Goal: Task Accomplishment & Management: Complete application form

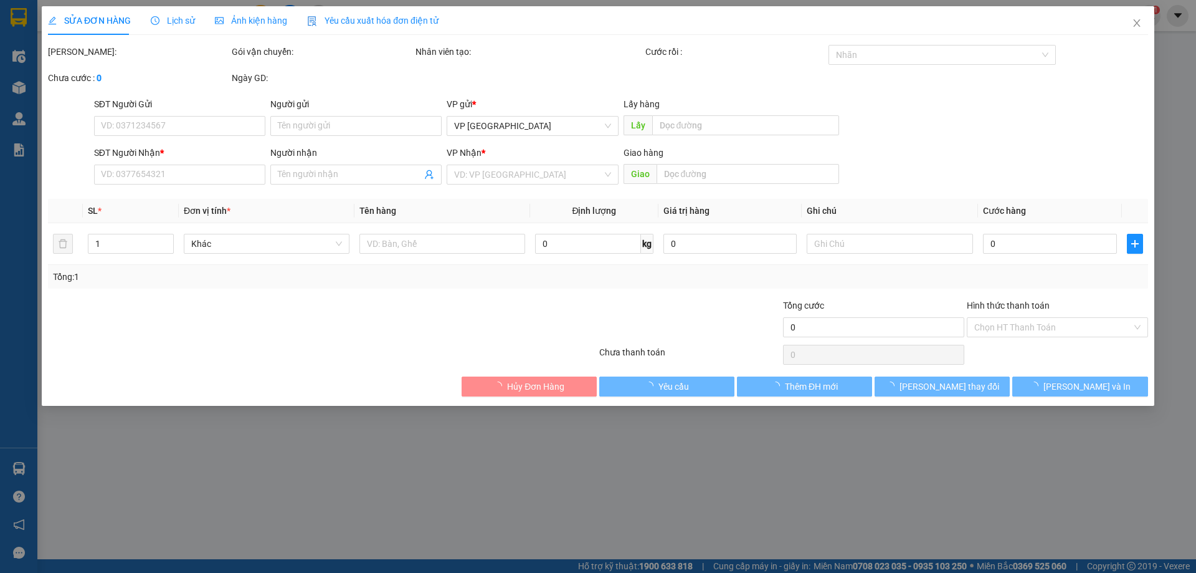
type input "0876092345"
type input "150.000"
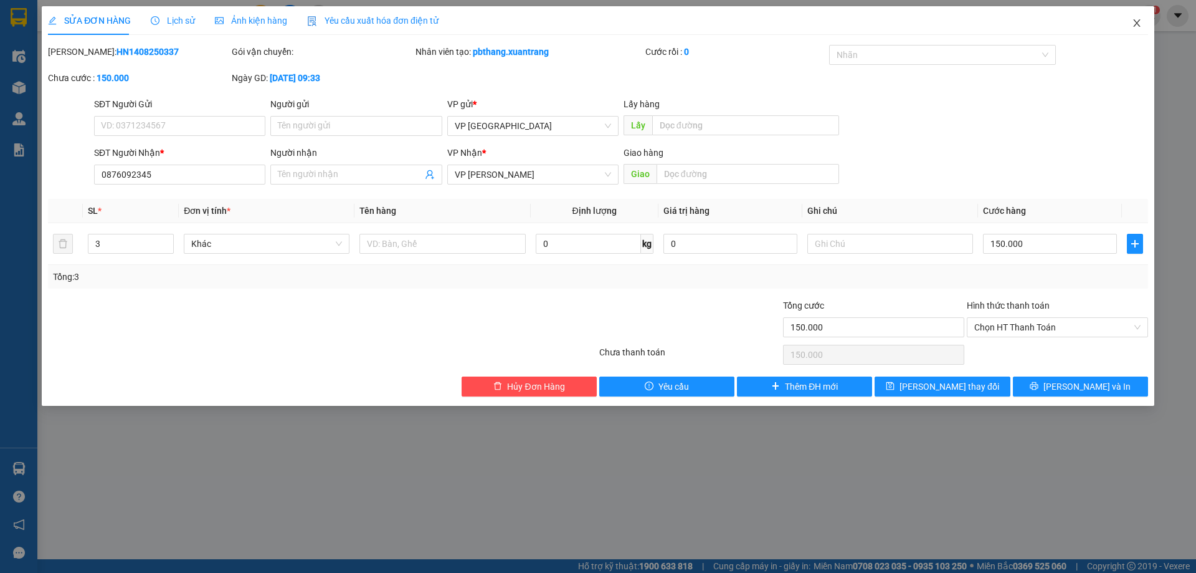
click at [1135, 19] on icon "close" at bounding box center [1137, 23] width 10 height 10
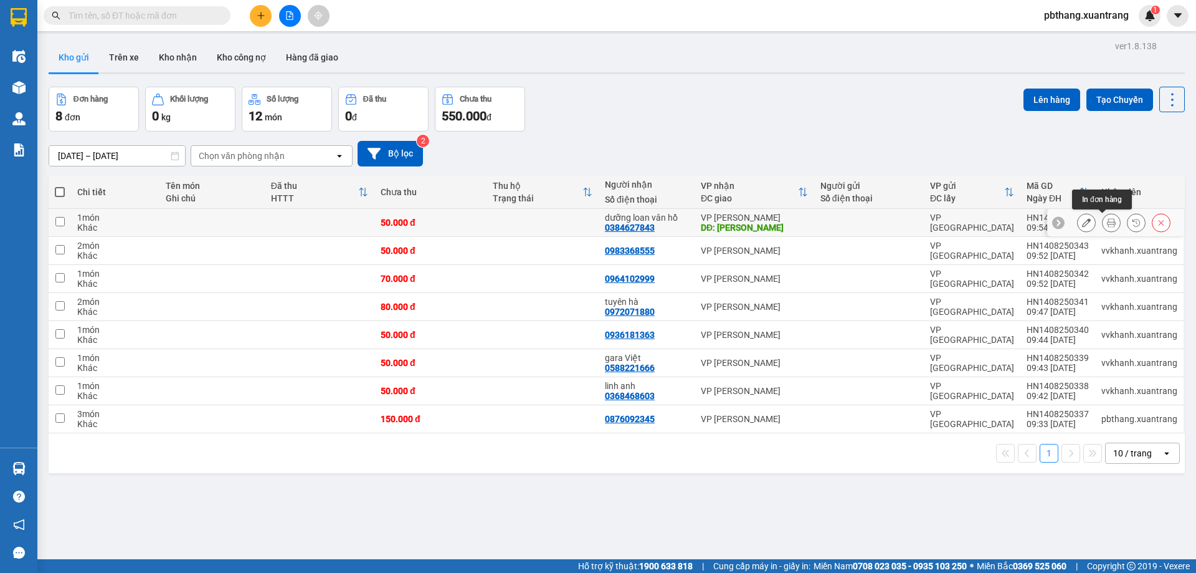
click at [1107, 224] on icon at bounding box center [1111, 222] width 9 height 9
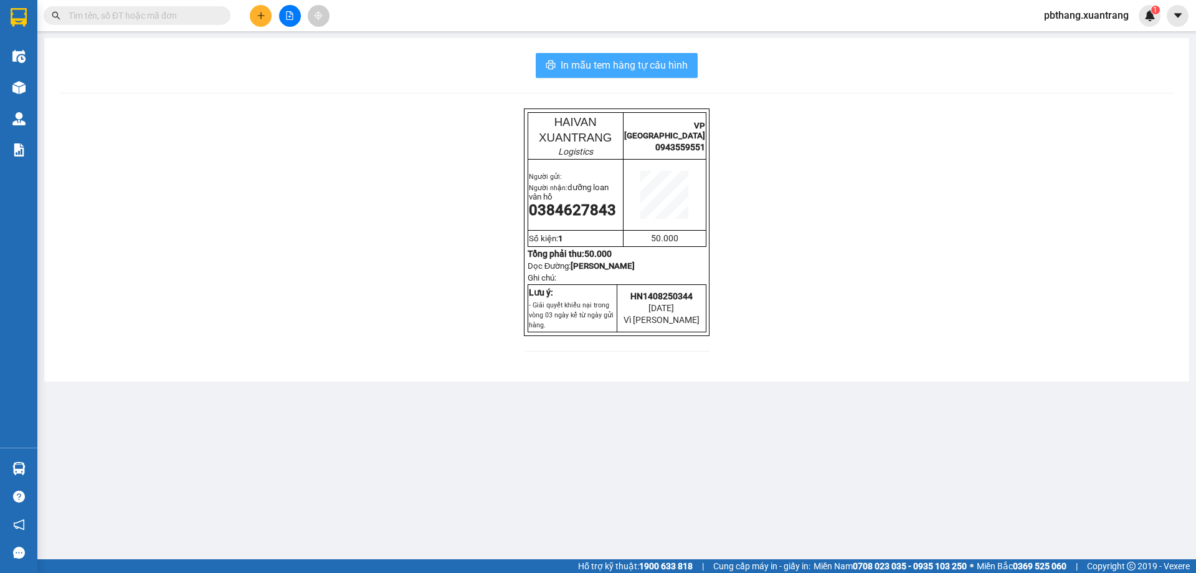
click at [688, 65] on span "In mẫu tem hàng tự cấu hình" at bounding box center [624, 65] width 127 height 16
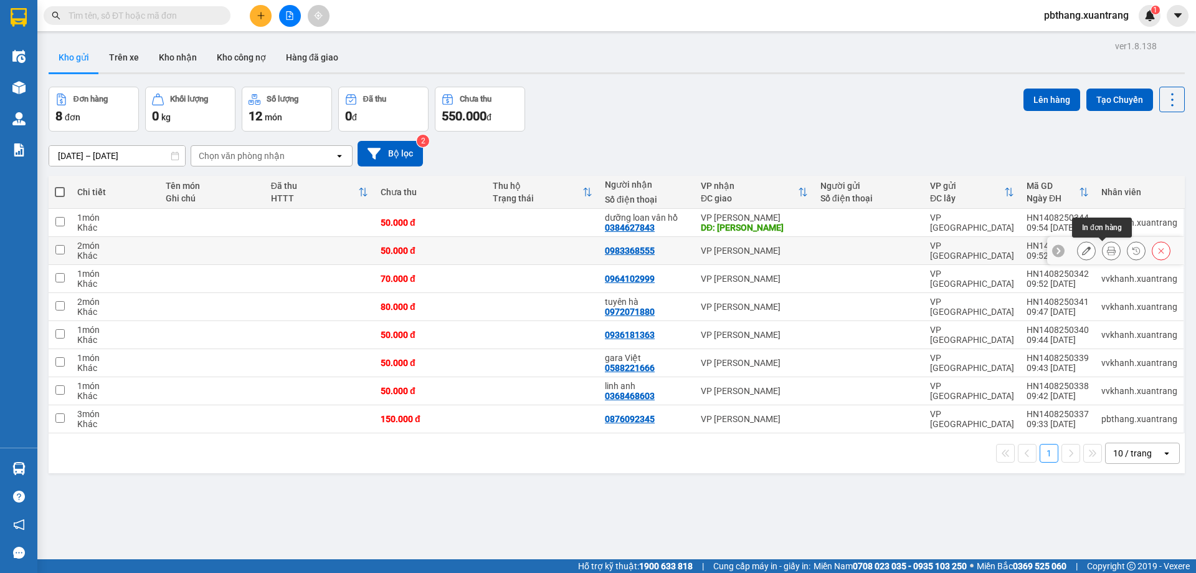
click at [1107, 249] on icon at bounding box center [1111, 250] width 9 height 9
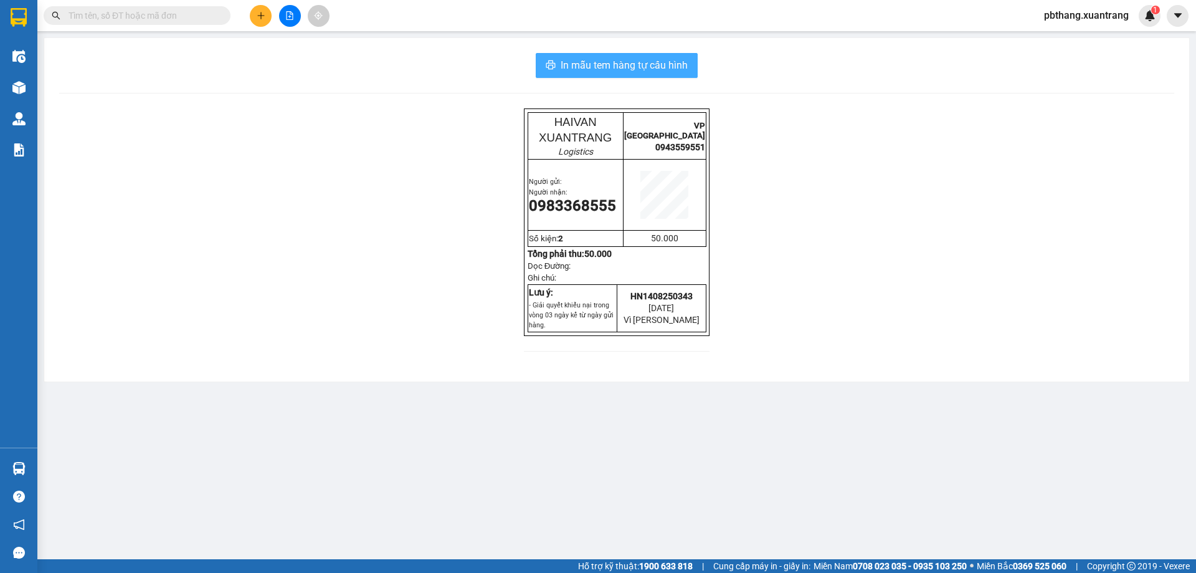
click at [574, 64] on span "In mẫu tem hàng tự cấu hình" at bounding box center [624, 65] width 127 height 16
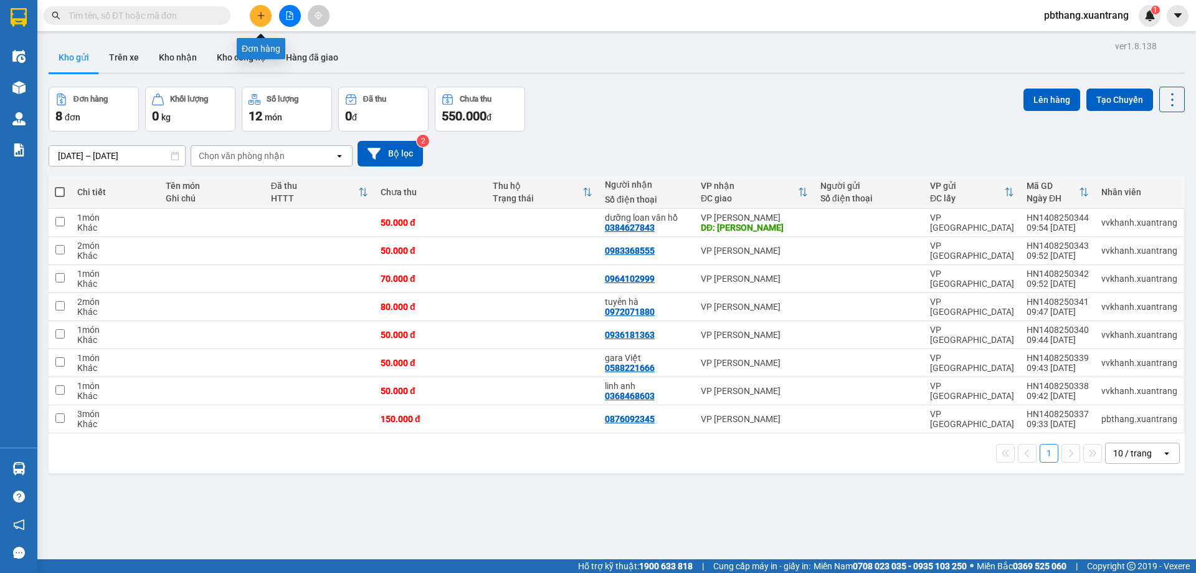
click at [264, 19] on icon "plus" at bounding box center [261, 15] width 9 height 9
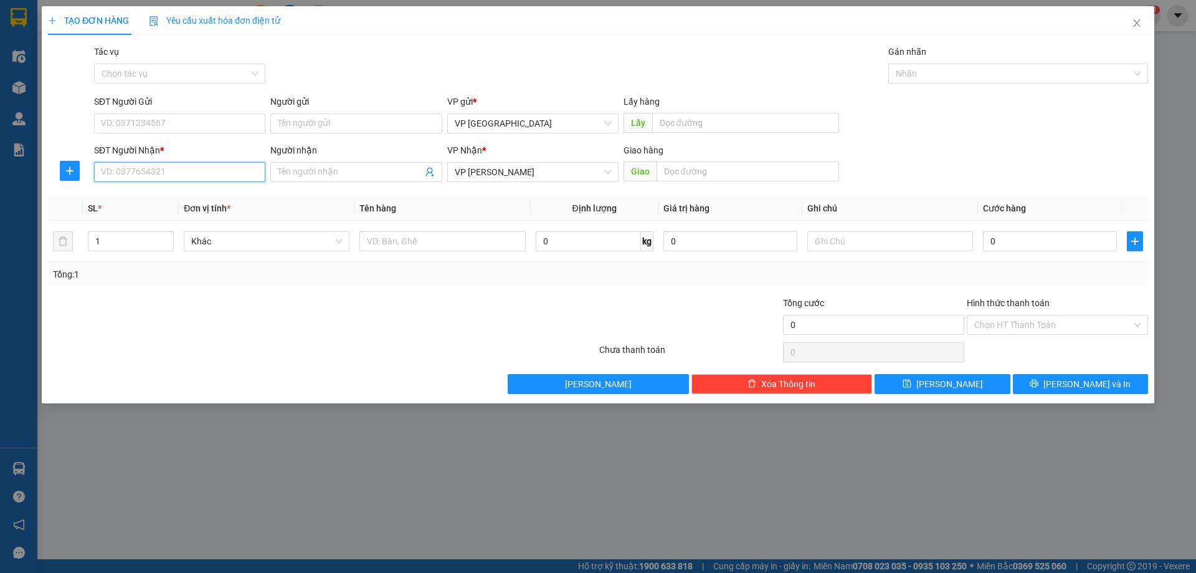
click at [200, 174] on input "SĐT Người Nhận *" at bounding box center [179, 172] width 171 height 20
click at [168, 198] on div "0978125486 - thùy linh" at bounding box center [180, 197] width 156 height 14
type input "0978125486"
type input "thùy linh"
type input "0978125486"
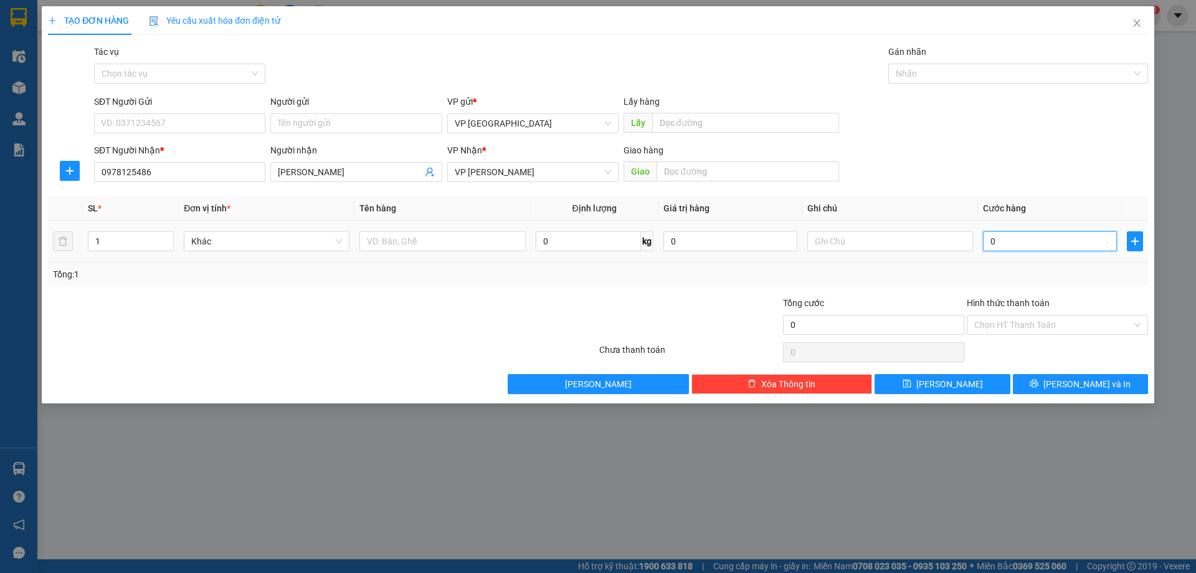
click at [1014, 239] on input "0" at bounding box center [1050, 241] width 134 height 20
type input "1"
type input "10"
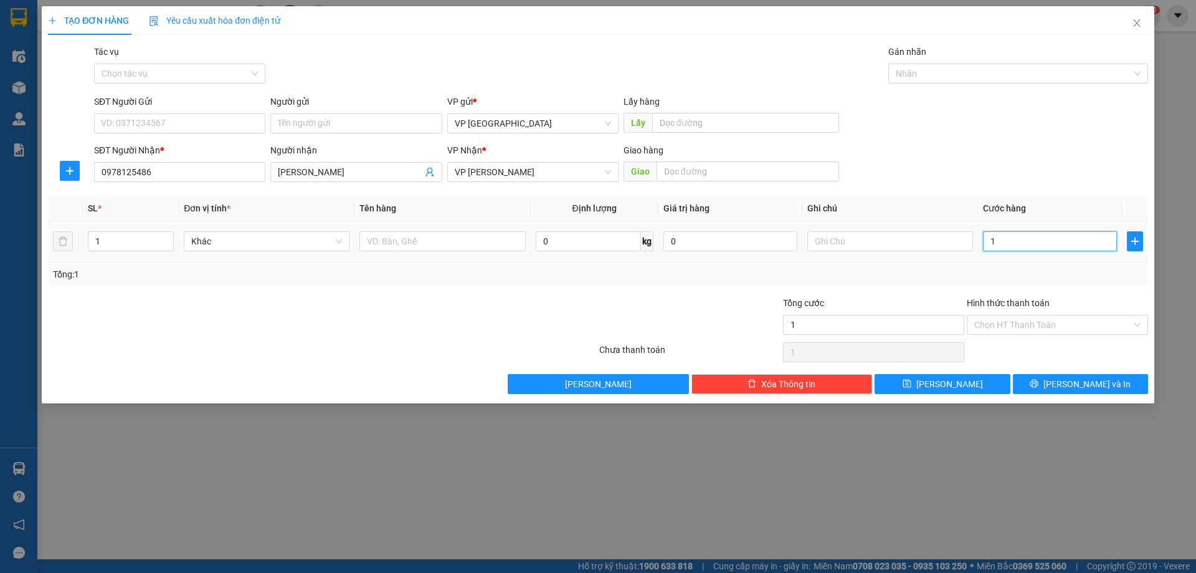
type input "10"
type input "100"
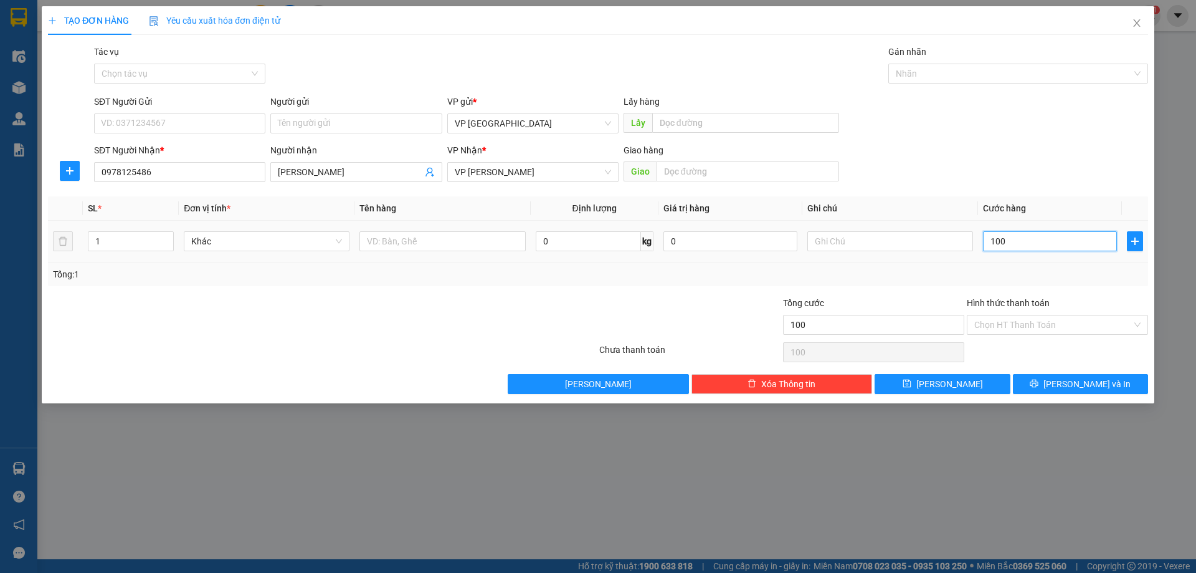
type input "1.000"
type input "10.000"
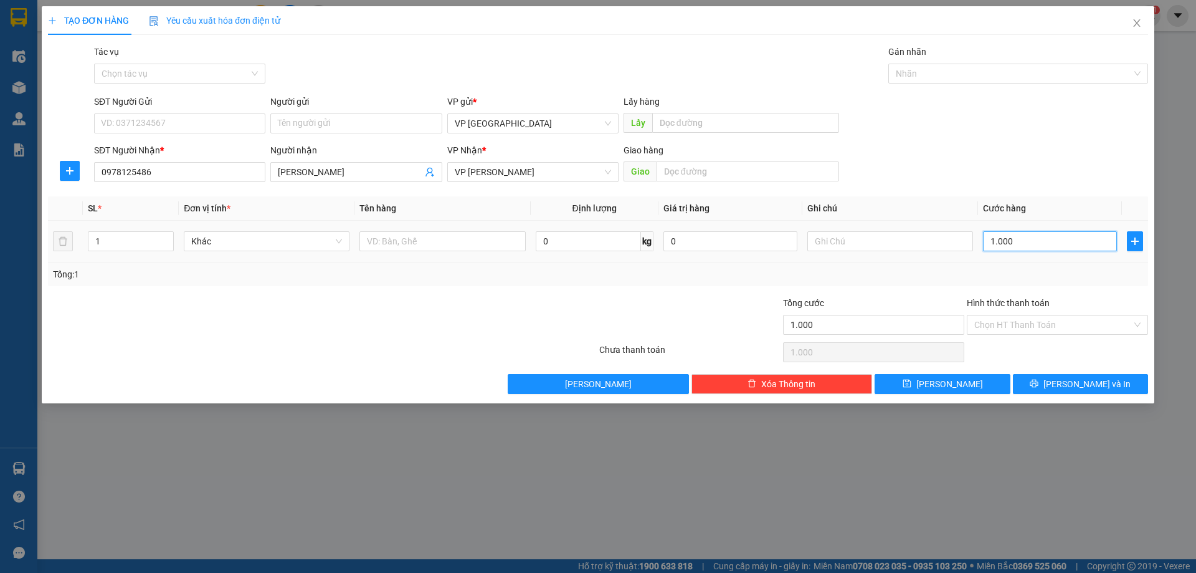
type input "10.000"
type input "100.000"
click at [1039, 388] on button "[PERSON_NAME] và In" at bounding box center [1080, 384] width 135 height 20
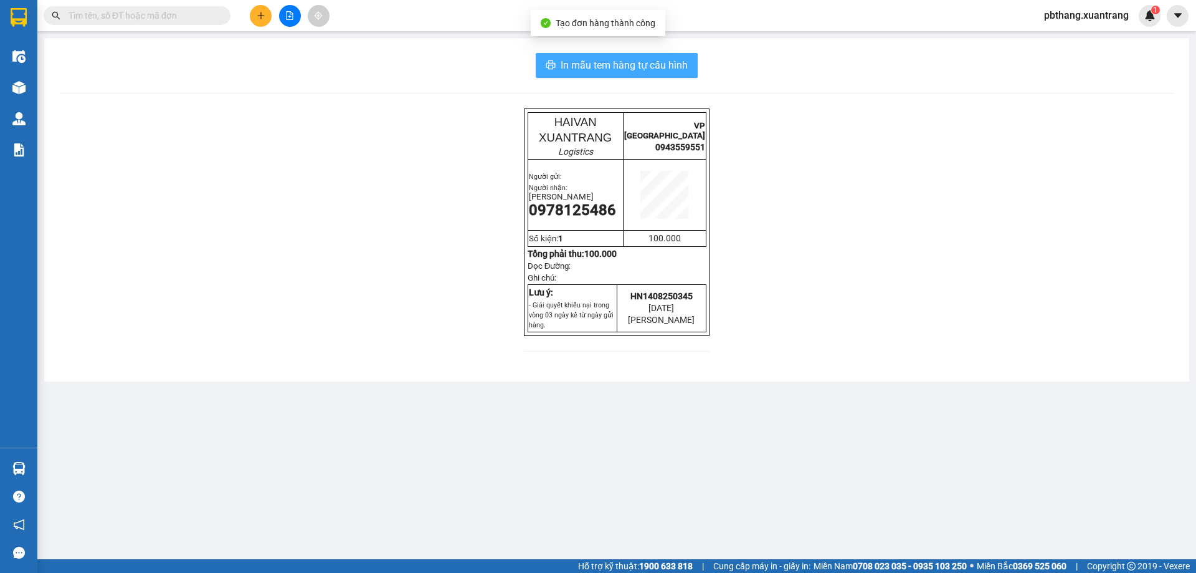
click at [581, 66] on span "In mẫu tem hàng tự cấu hình" at bounding box center [624, 65] width 127 height 16
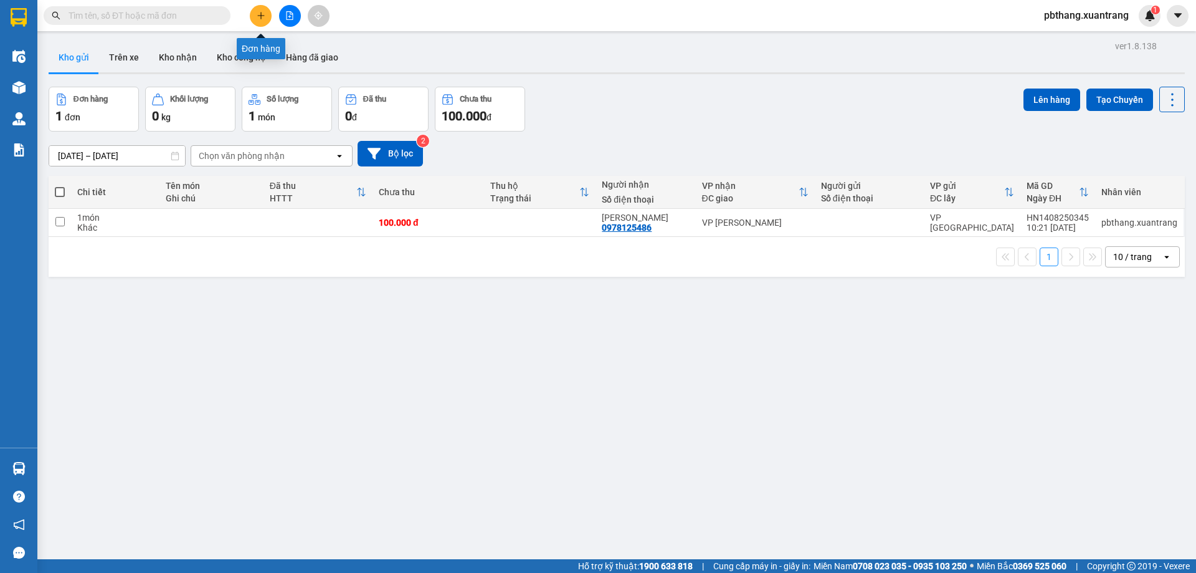
click at [260, 17] on icon "plus" at bounding box center [261, 15] width 9 height 9
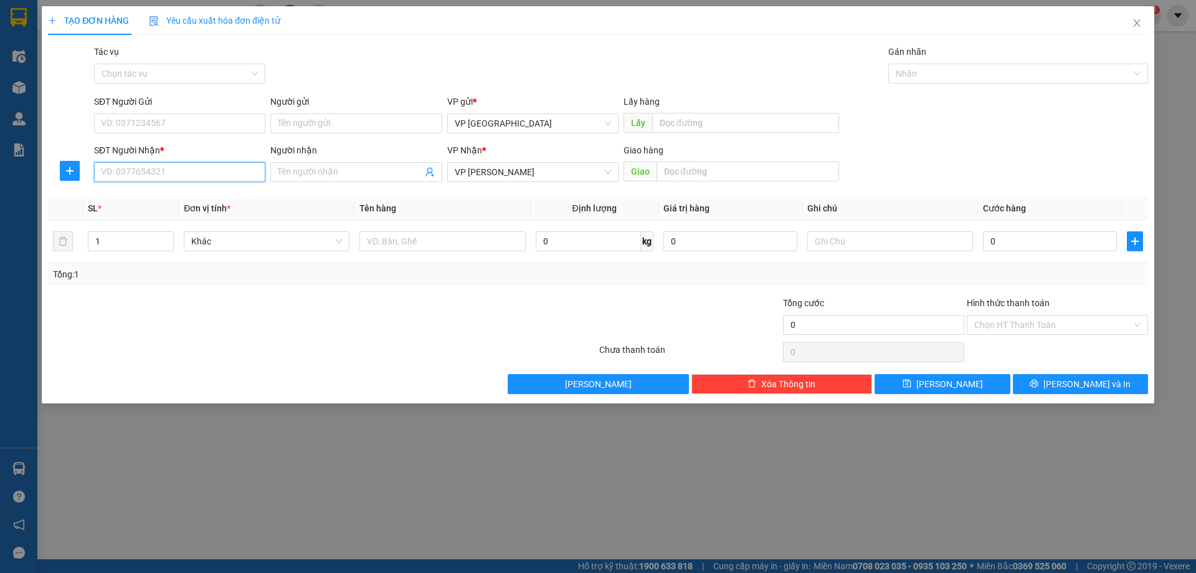
click at [189, 167] on input "SĐT Người Nhận *" at bounding box center [179, 172] width 171 height 20
type input "0336365861"
click at [1013, 245] on input "0" at bounding box center [1050, 241] width 134 height 20
type input "5"
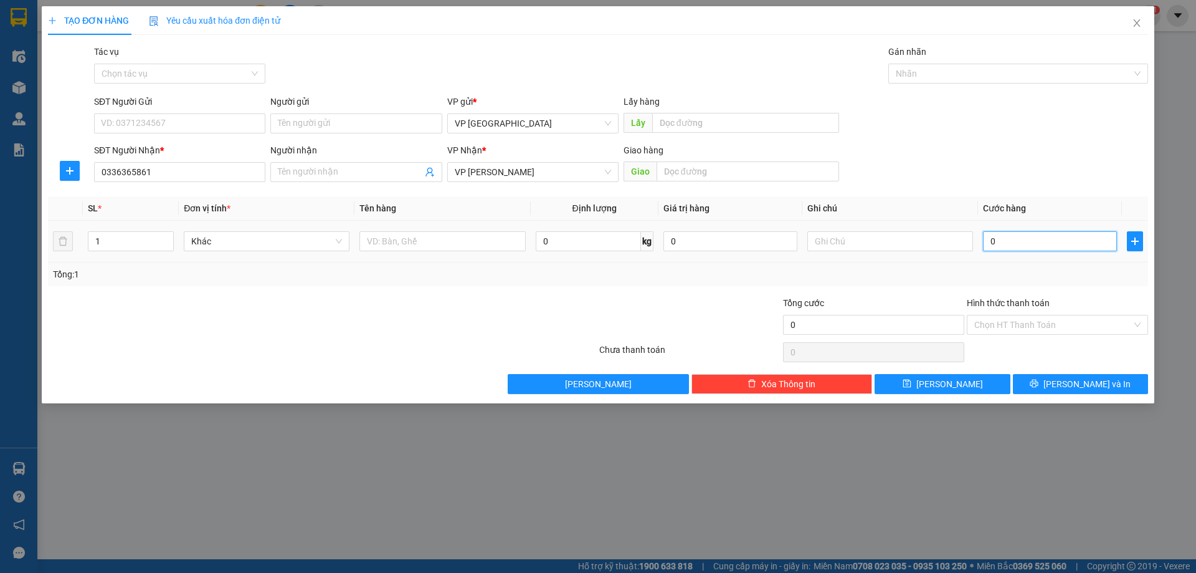
type input "5"
type input "50"
type input "500"
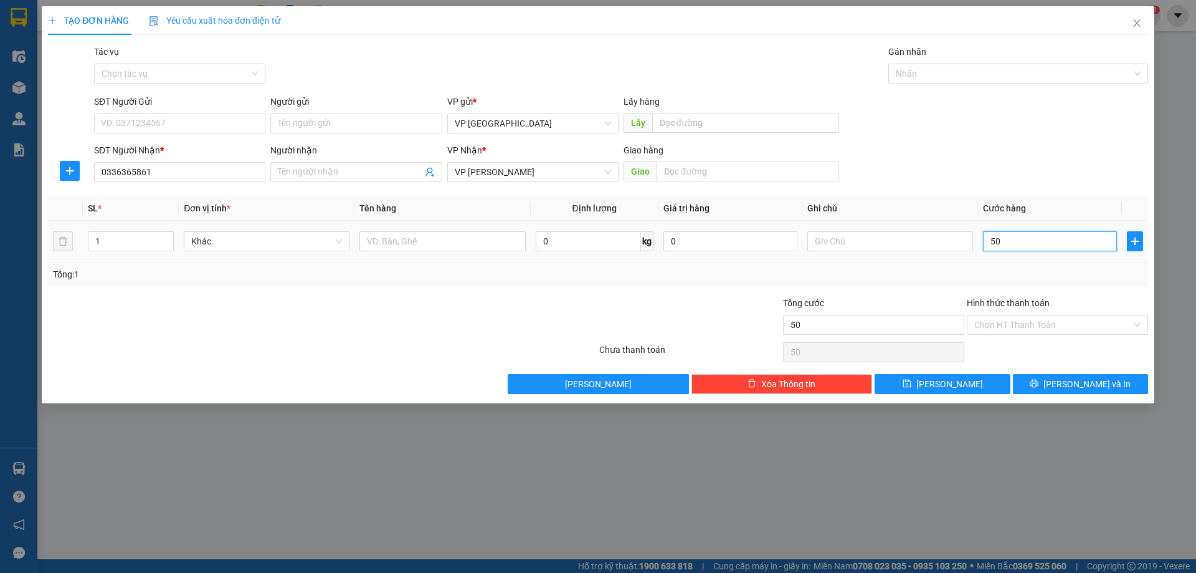
type input "500"
type input "5.000"
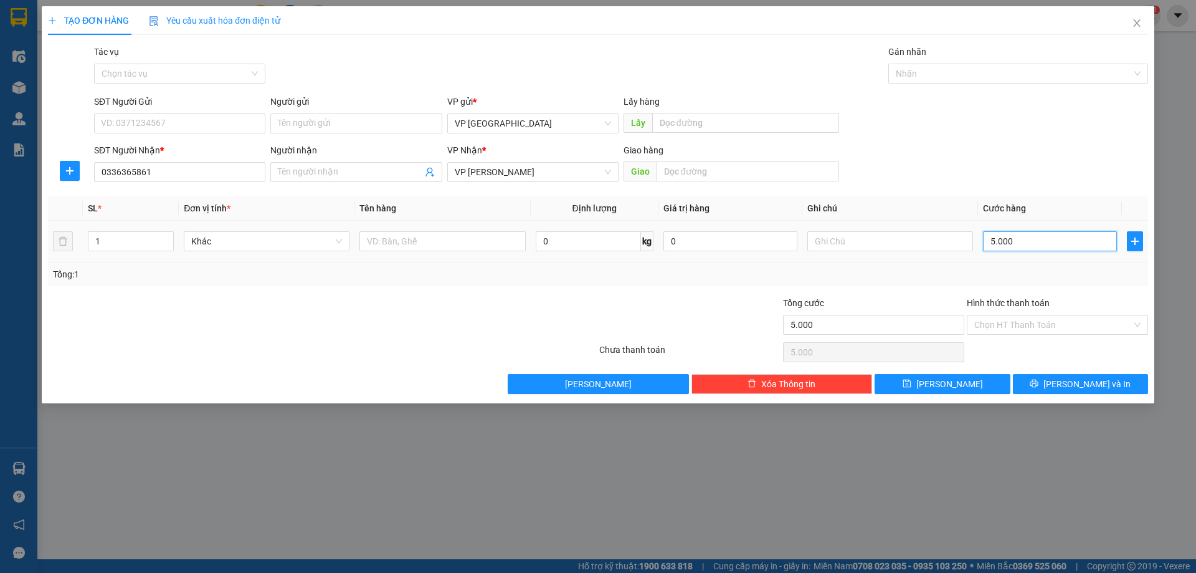
type input "50.000"
click at [1039, 383] on icon "printer" at bounding box center [1034, 383] width 9 height 9
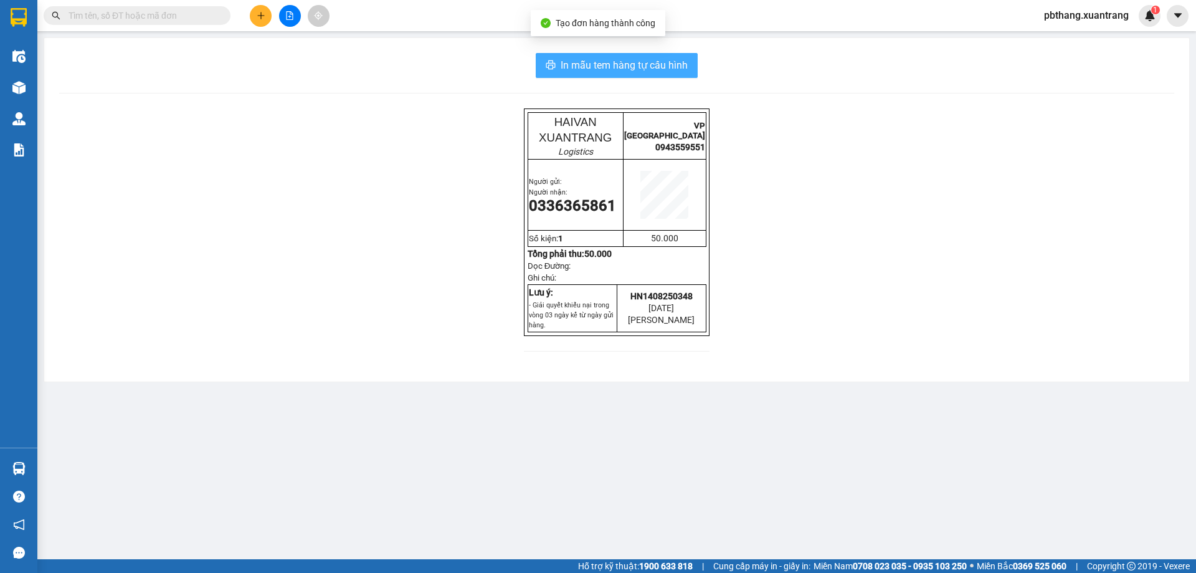
click at [682, 58] on span "In mẫu tem hàng tự cấu hình" at bounding box center [624, 65] width 127 height 16
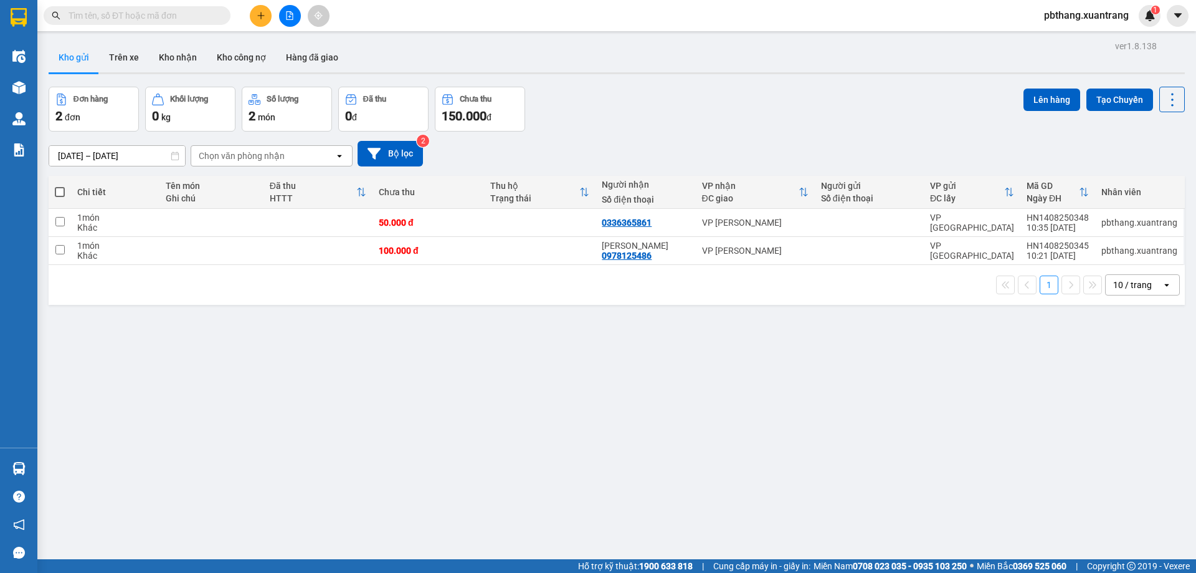
click at [286, 22] on button at bounding box center [290, 16] width 22 height 22
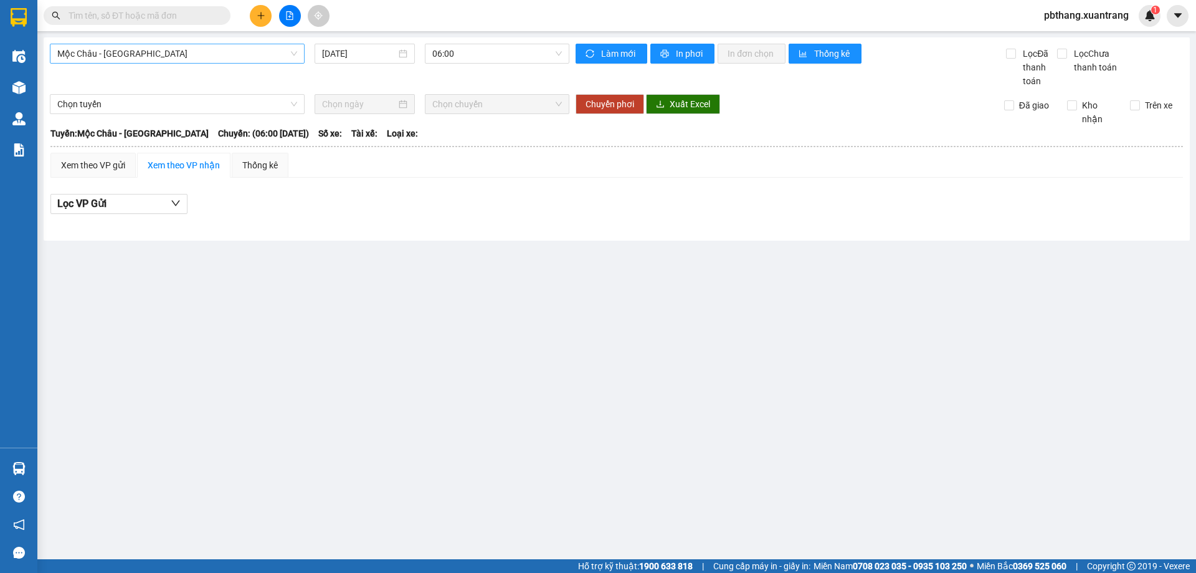
click at [266, 57] on span "Mộc Châu - Hà Nội" at bounding box center [177, 53] width 240 height 19
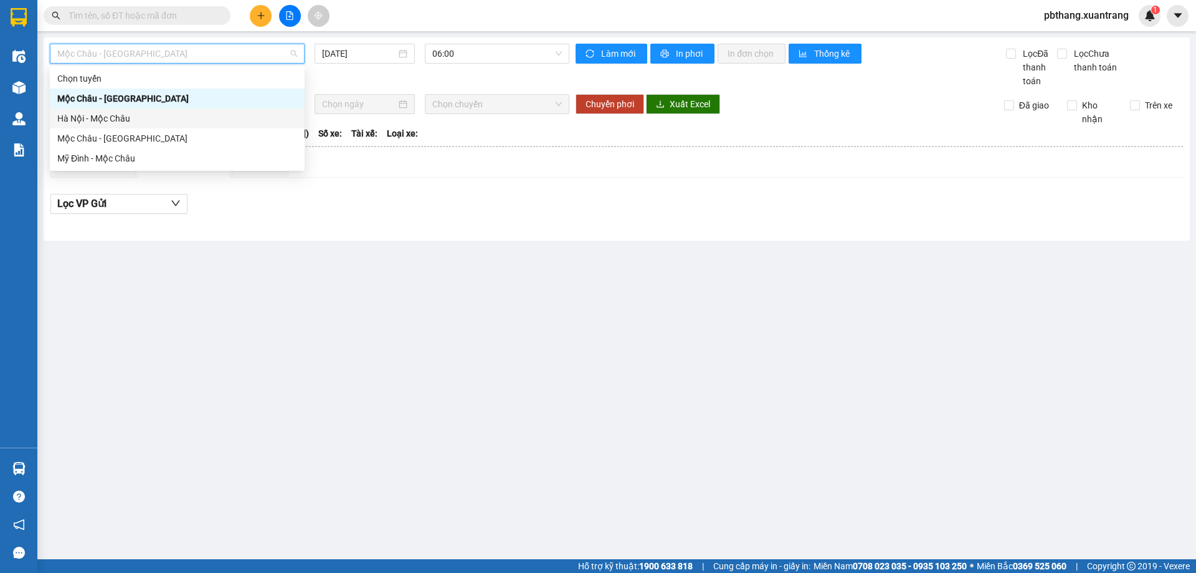
click at [161, 117] on div "Hà Nội - Mộc Châu" at bounding box center [177, 119] width 240 height 14
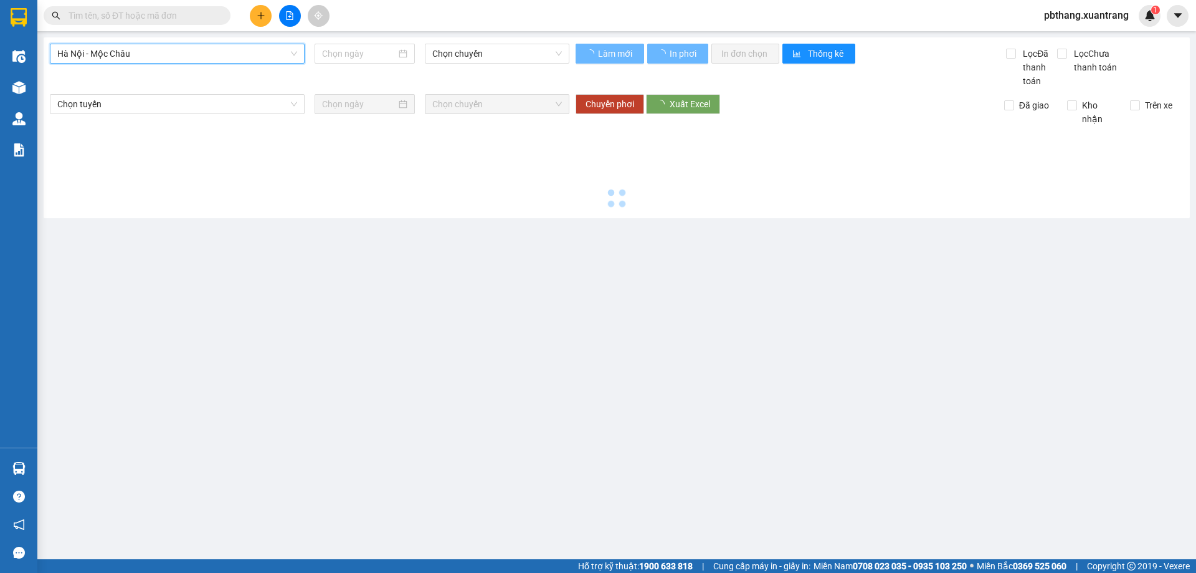
type input "14/08/2025"
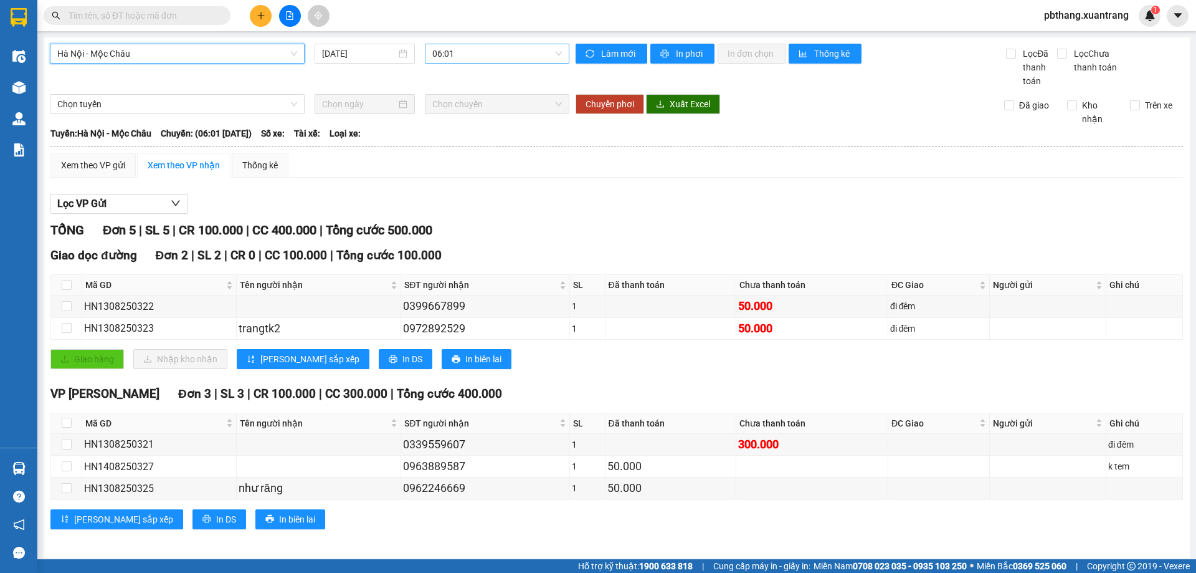
click at [470, 55] on span "06:01" at bounding box center [497, 53] width 130 height 19
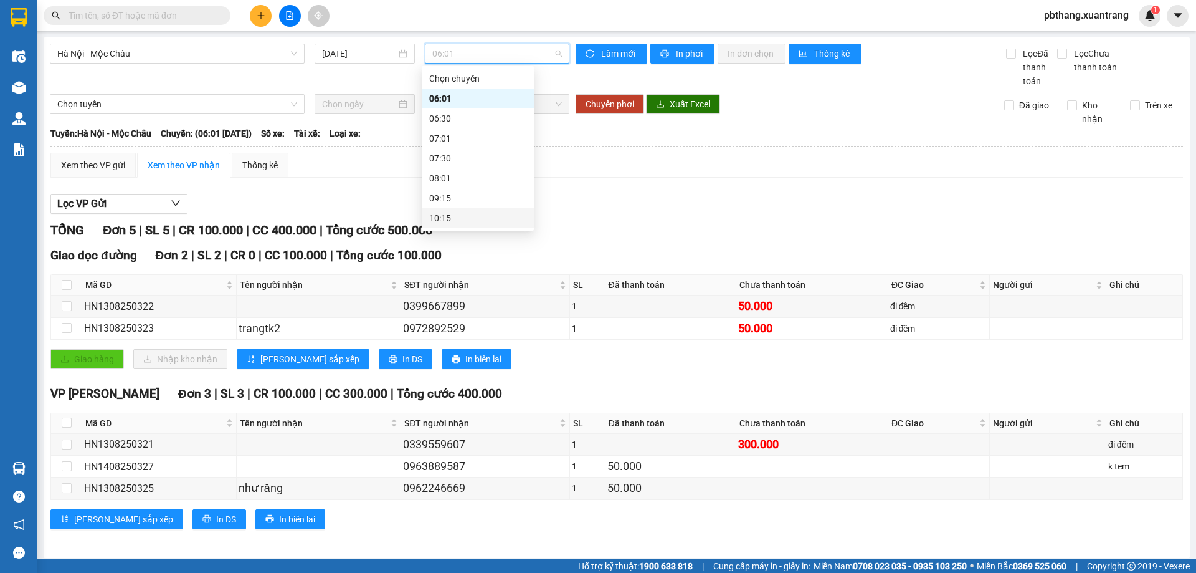
click at [446, 211] on div "10:15" at bounding box center [478, 218] width 112 height 20
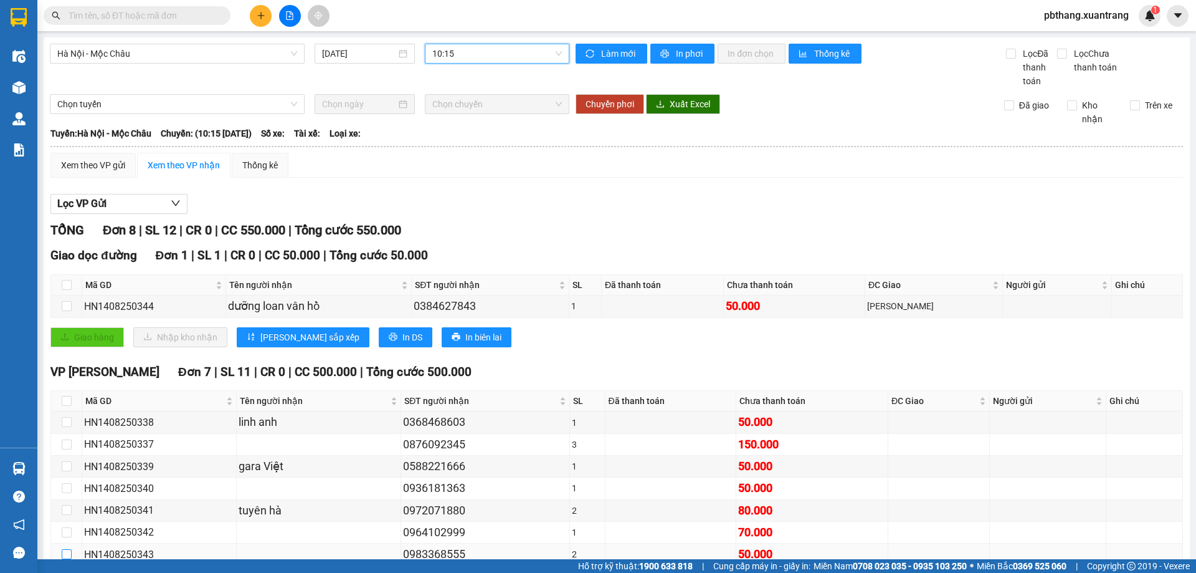
click at [62, 549] on input "checkbox" at bounding box center [67, 554] width 10 height 10
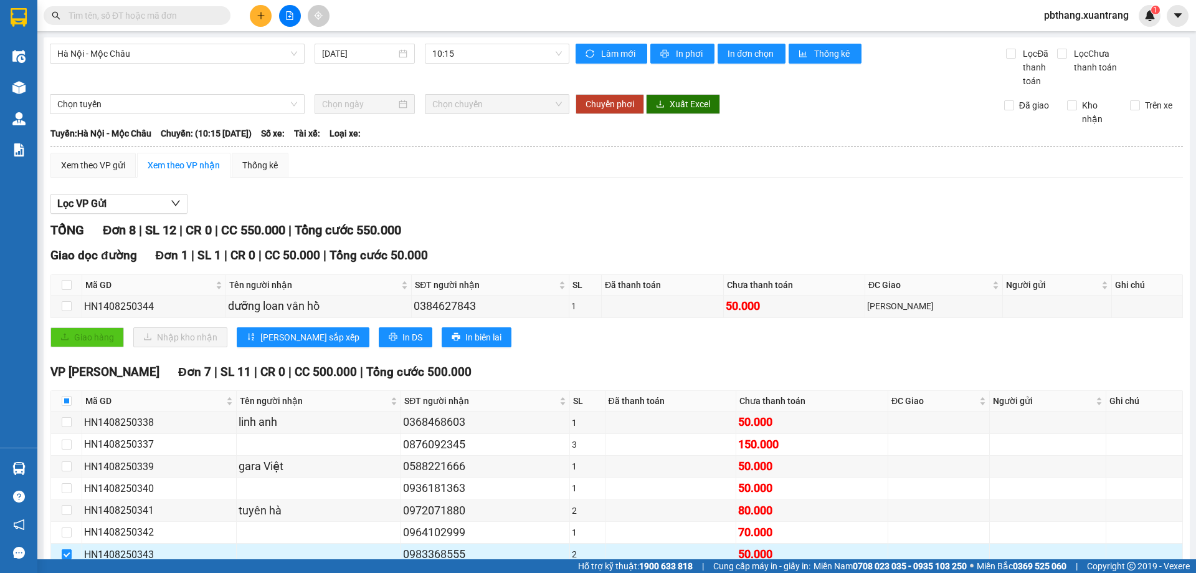
click at [62, 549] on input "checkbox" at bounding box center [67, 554] width 10 height 10
checkbox input "false"
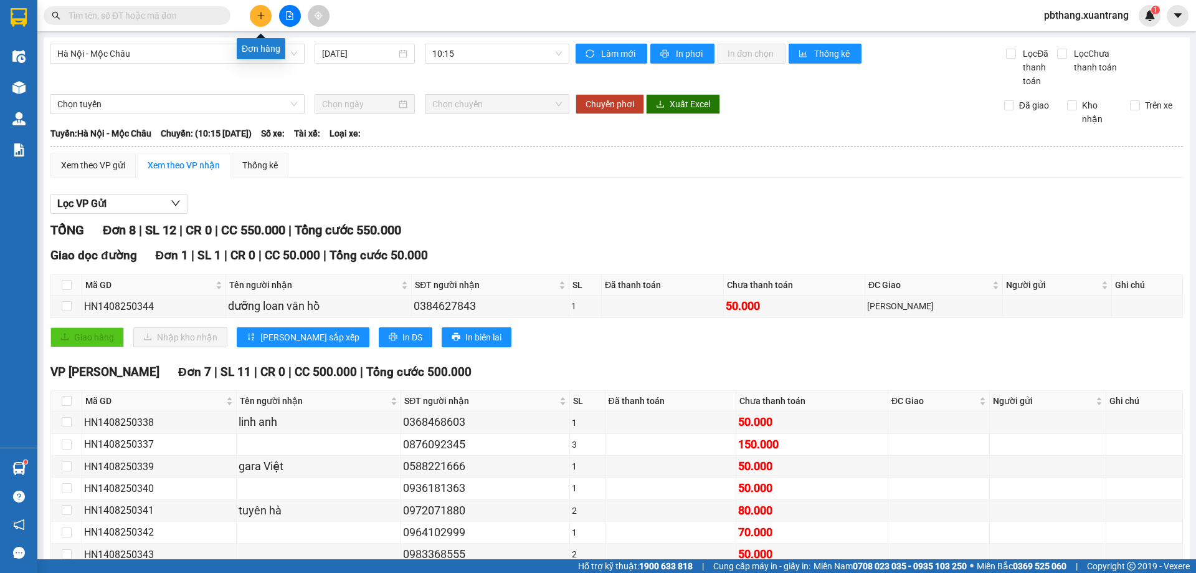
click at [257, 12] on icon "plus" at bounding box center [261, 15] width 9 height 9
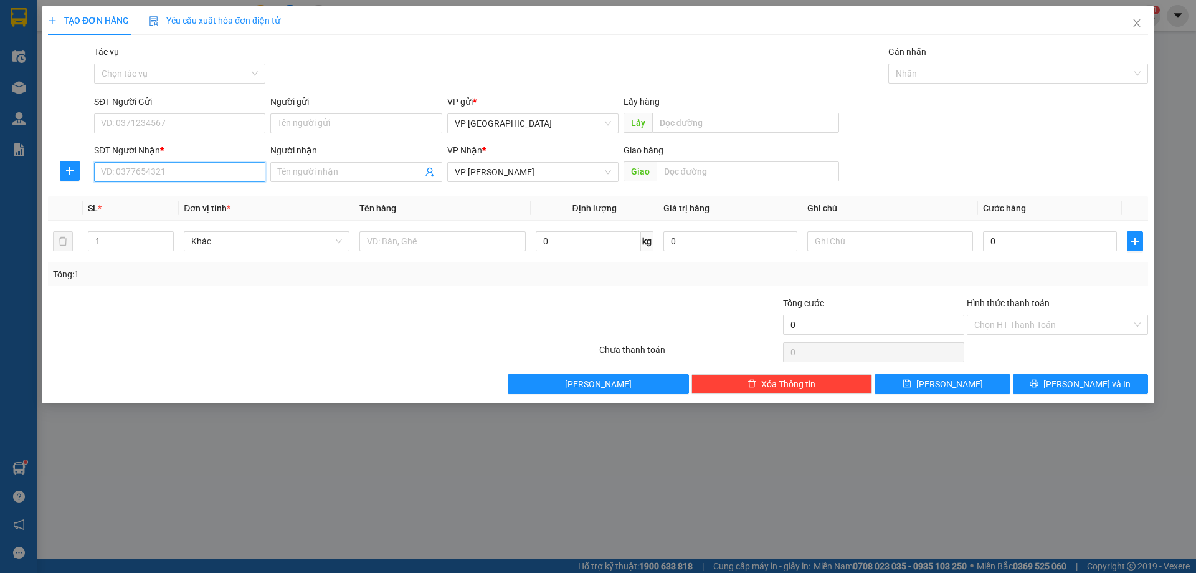
click at [179, 177] on input "SĐT Người Nhận *" at bounding box center [179, 172] width 171 height 20
click at [202, 202] on div "0969954449 - xuân thắng" at bounding box center [180, 197] width 156 height 14
type input "0969954449"
type input "xuân thắng"
type input "0969954449"
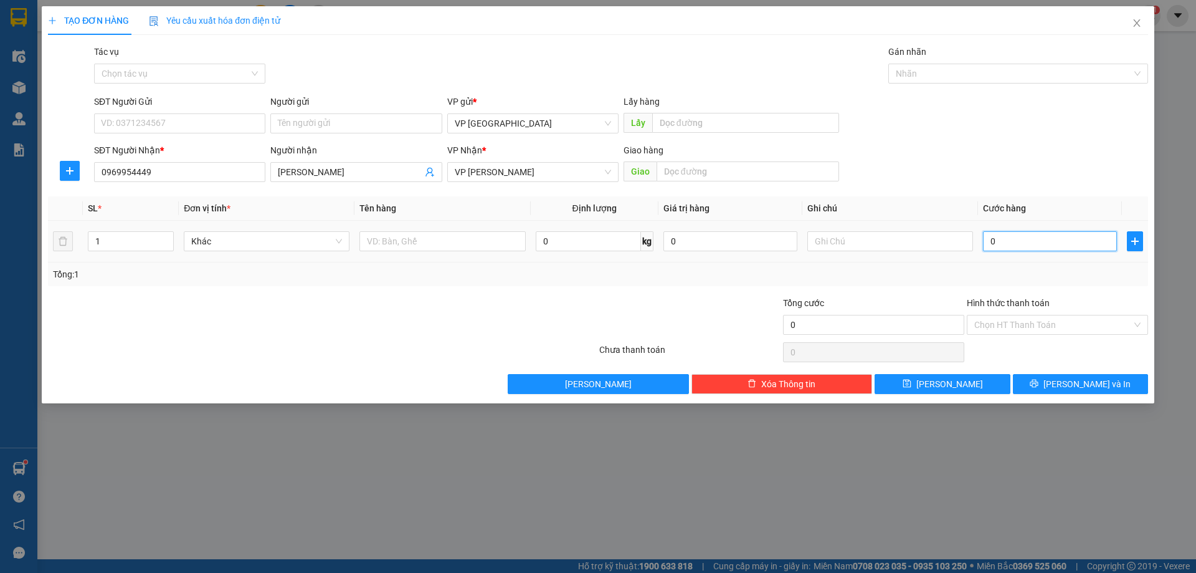
click at [1064, 249] on input "0" at bounding box center [1050, 241] width 134 height 20
type input "5"
type input "50"
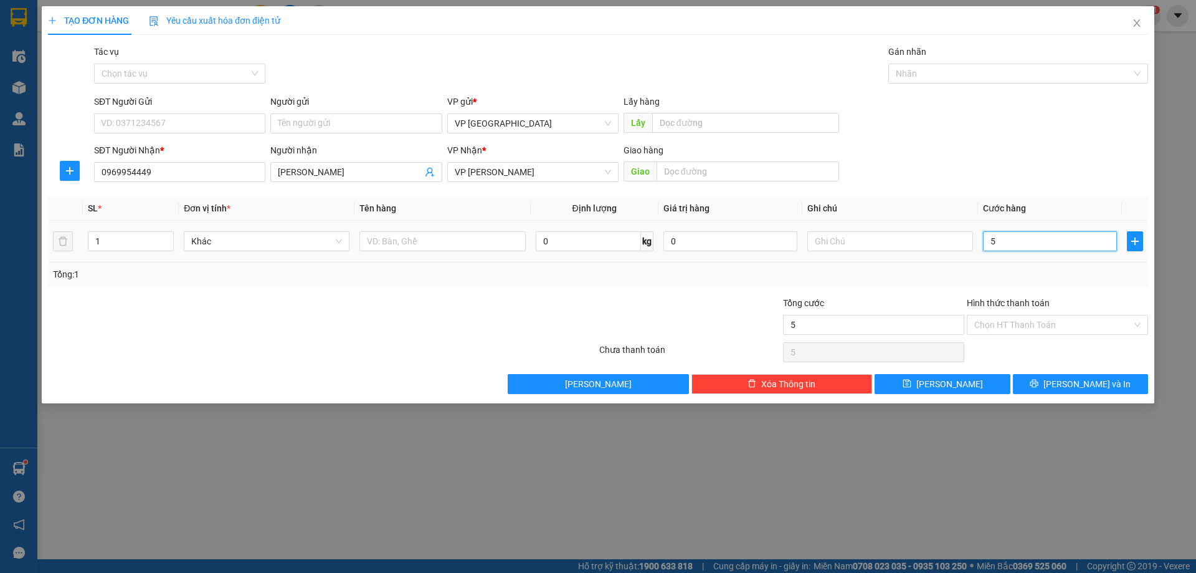
type input "50"
type input "500"
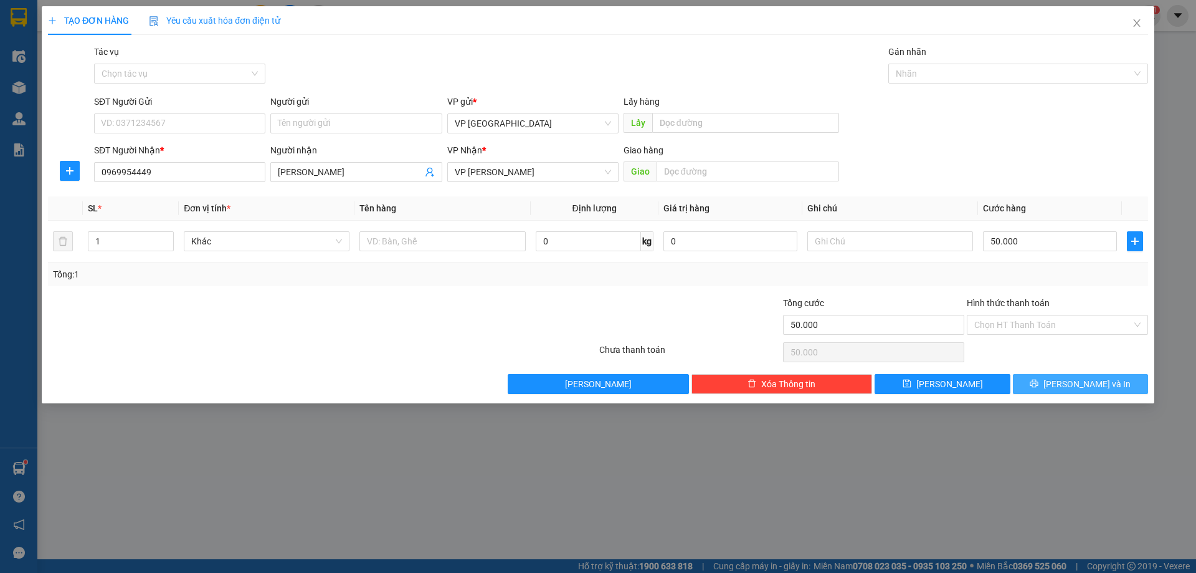
click at [1047, 374] on button "[PERSON_NAME] và In" at bounding box center [1080, 384] width 135 height 20
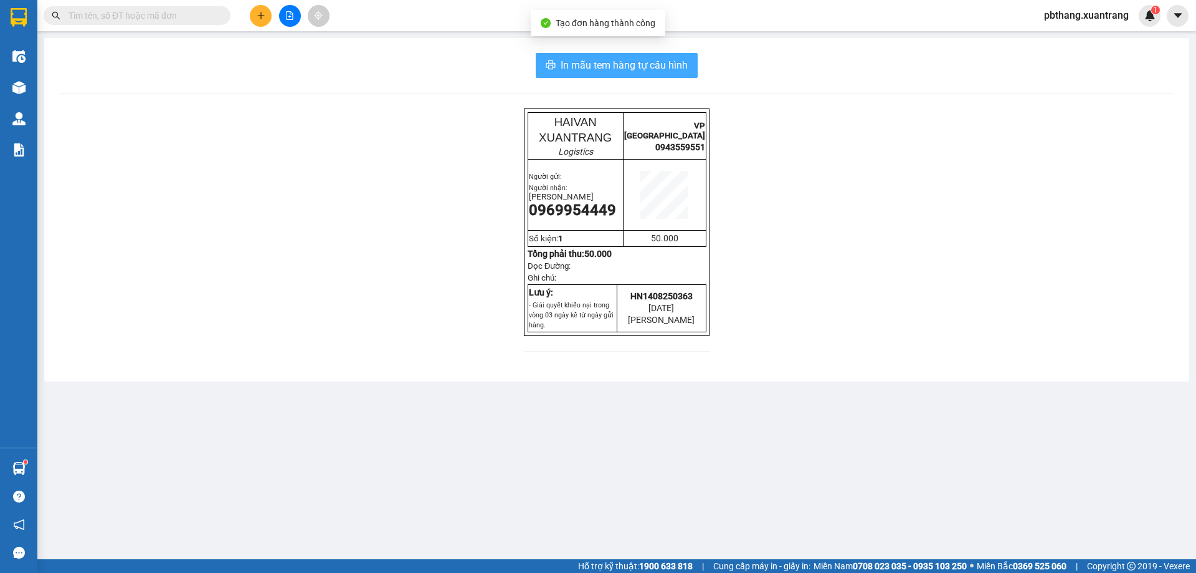
click at [599, 72] on span "In mẫu tem hàng tự cấu hình" at bounding box center [624, 65] width 127 height 16
